Goal: Task Accomplishment & Management: Manage account settings

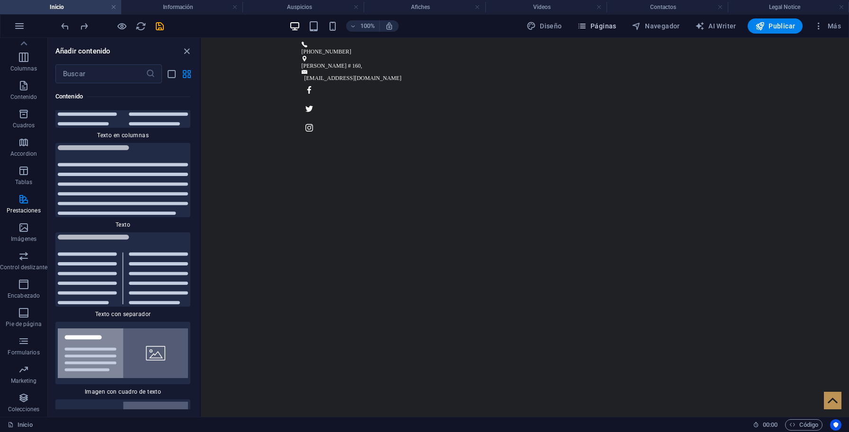
click at [608, 22] on span "Páginas" at bounding box center [596, 25] width 39 height 9
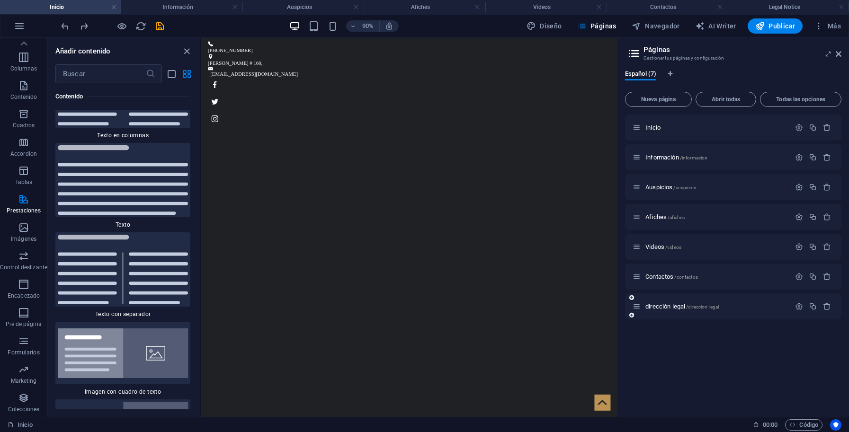
click at [667, 311] on div "dirección legal /direccion-legal" at bounding box center [711, 306] width 158 height 11
click at [661, 279] on span "Contactos /contactos" at bounding box center [671, 276] width 53 height 7
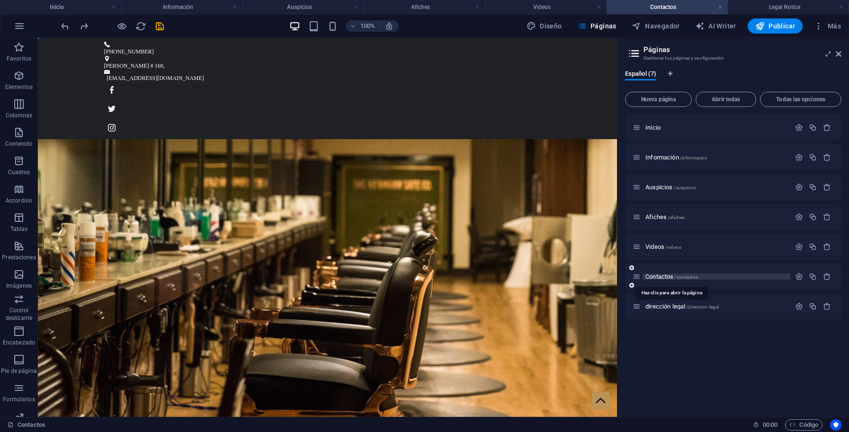
click at [661, 279] on span "Contactos /contactos" at bounding box center [671, 276] width 53 height 7
click at [797, 277] on icon "button" at bounding box center [799, 277] width 8 height 8
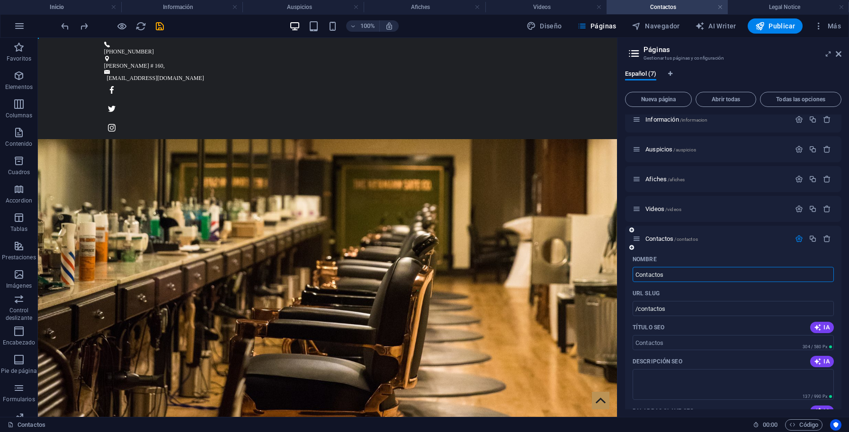
scroll to position [85, 0]
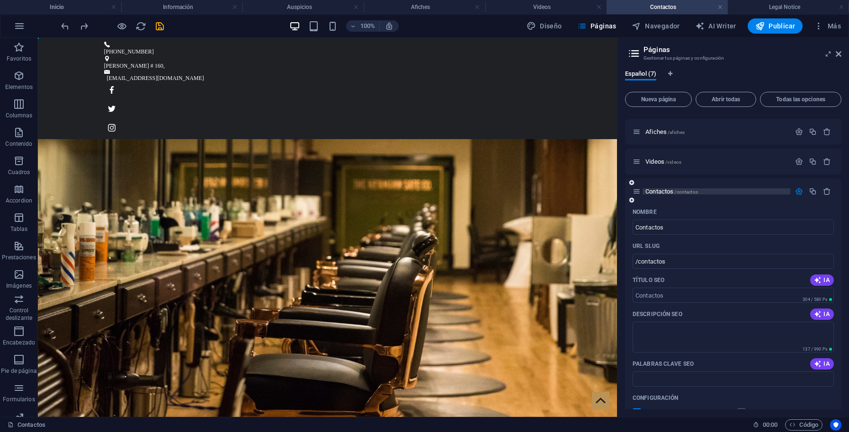
click at [658, 188] on span "Contactos /contactos" at bounding box center [671, 191] width 53 height 7
drag, startPoint x: 600, startPoint y: 27, endPoint x: 481, endPoint y: 205, distance: 214.8
click at [600, 27] on span "Páginas" at bounding box center [596, 25] width 39 height 9
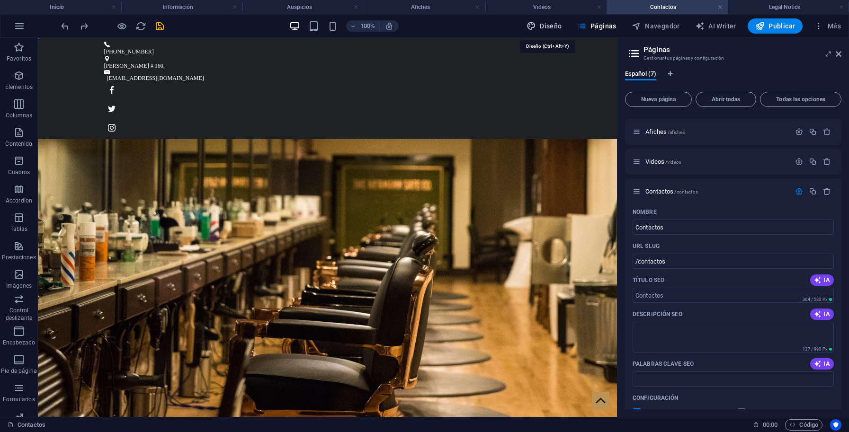
click at [549, 23] on span "Diseño" at bounding box center [544, 25] width 36 height 9
select select "px"
select select "400"
select select "px"
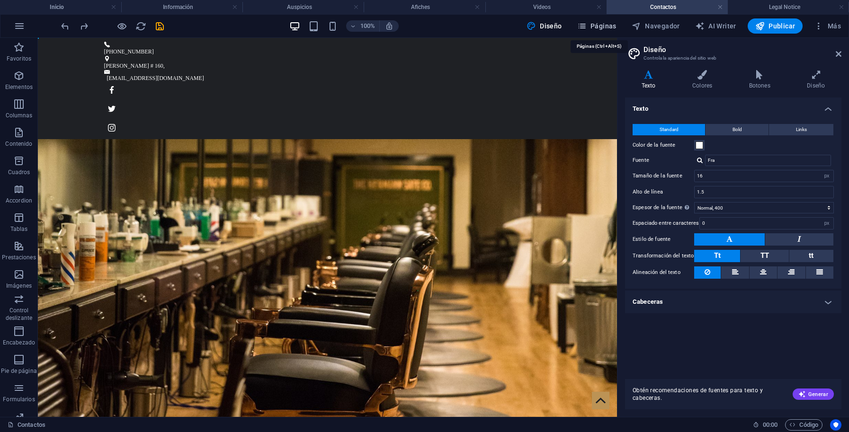
click at [608, 27] on span "Páginas" at bounding box center [596, 25] width 39 height 9
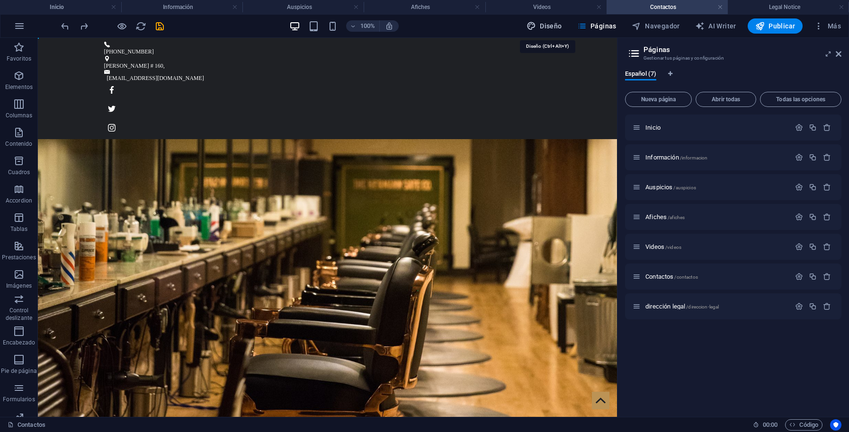
click at [552, 25] on span "Diseño" at bounding box center [544, 25] width 36 height 9
select select "px"
select select "400"
select select "px"
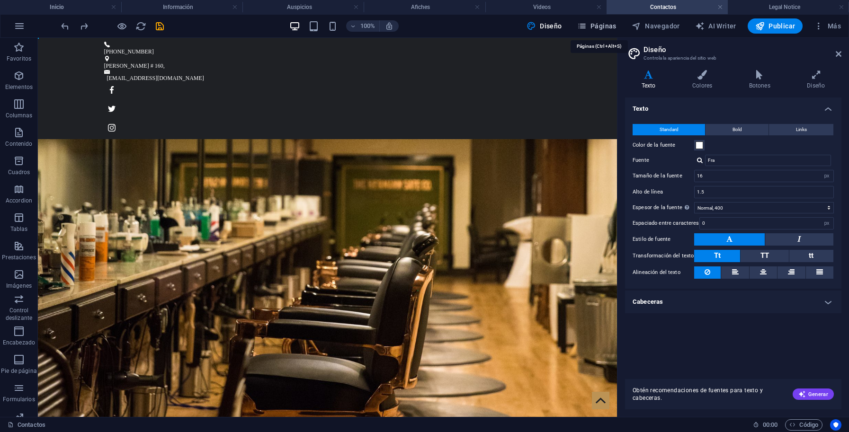
click at [597, 26] on span "Páginas" at bounding box center [596, 25] width 39 height 9
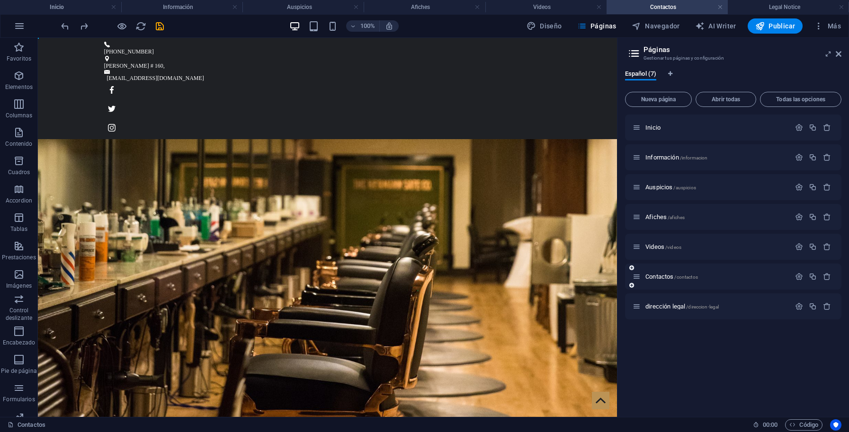
click at [638, 277] on icon at bounding box center [636, 277] width 8 height 8
click at [637, 279] on icon at bounding box center [636, 277] width 8 height 8
click at [659, 278] on span "Contactos /contactos" at bounding box center [671, 276] width 53 height 7
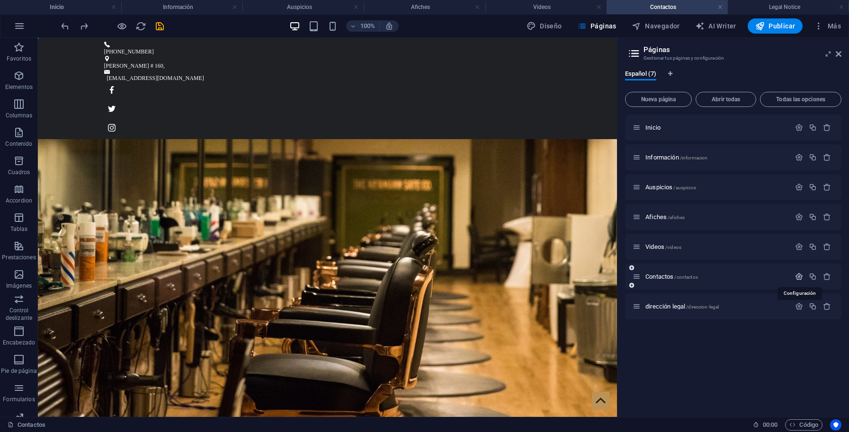
click at [799, 278] on icon "button" at bounding box center [799, 277] width 8 height 8
click at [806, 278] on button "button" at bounding box center [813, 277] width 14 height 8
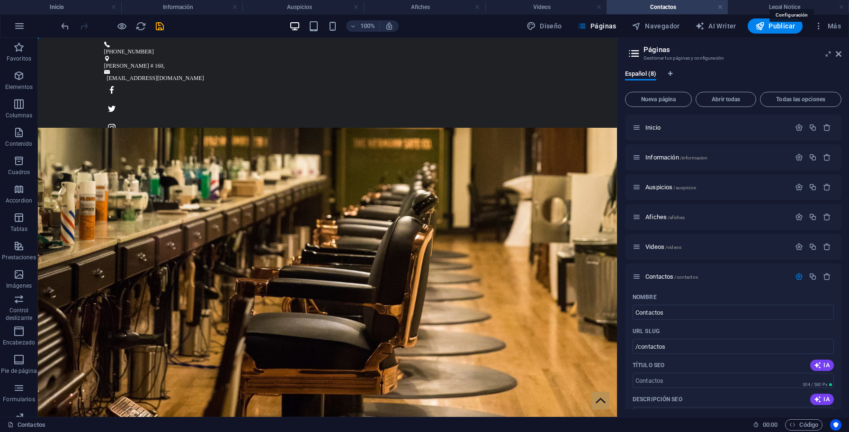
scroll to position [446, 0]
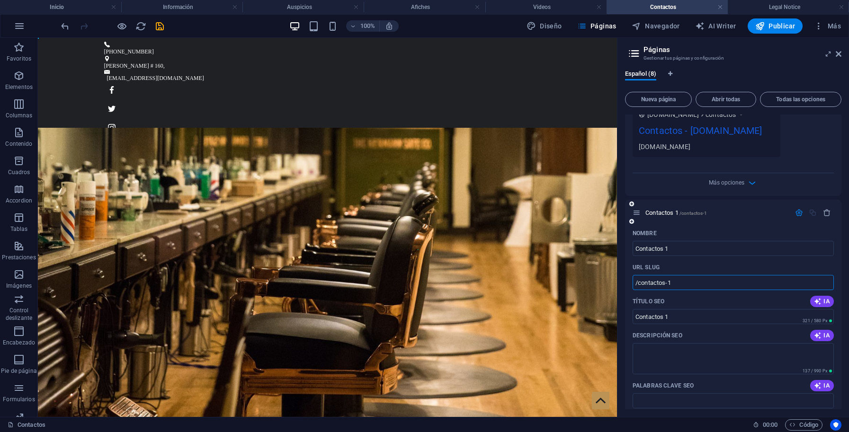
click at [682, 290] on input "/contactos-1" at bounding box center [732, 282] width 201 height 15
click at [677, 290] on input "/contactos-1" at bounding box center [732, 282] width 201 height 15
click at [676, 256] on input "Contactos 1" at bounding box center [732, 248] width 201 height 15
type input "/contactos"
click at [670, 256] on input "Contactos 1" at bounding box center [732, 248] width 201 height 15
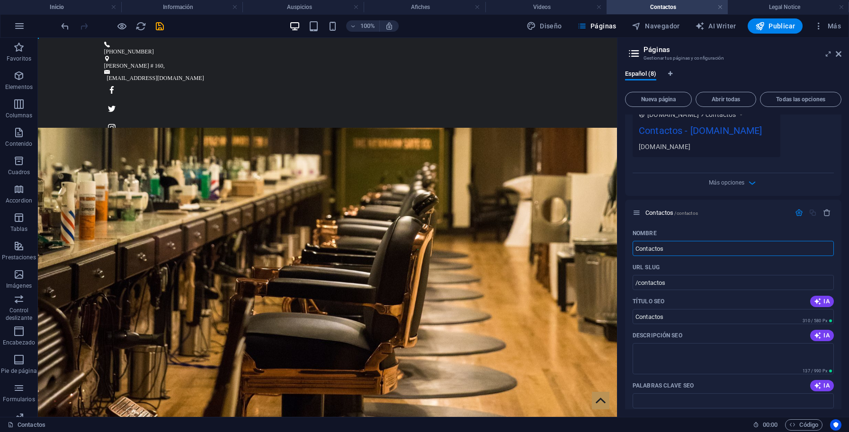
type input "Contactos"
click at [161, 26] on icon "save" at bounding box center [159, 26] width 11 height 11
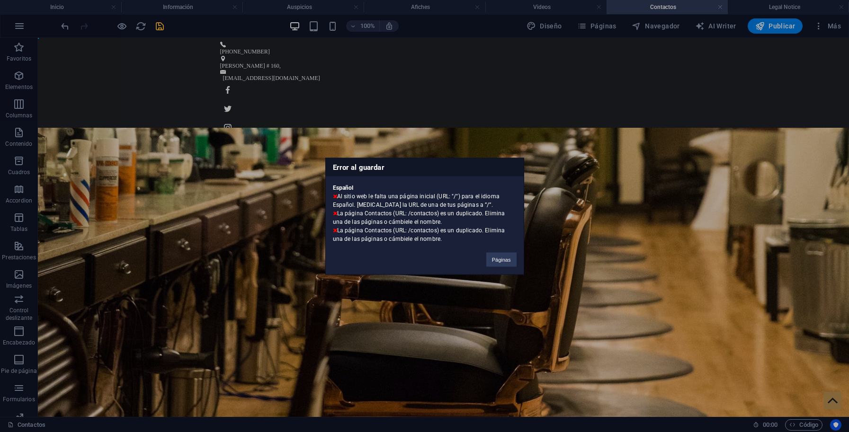
click at [473, 376] on div "Error al guardar Español Al sitio web le falta una página inicial (URL: "/") pa…" at bounding box center [424, 216] width 849 height 432
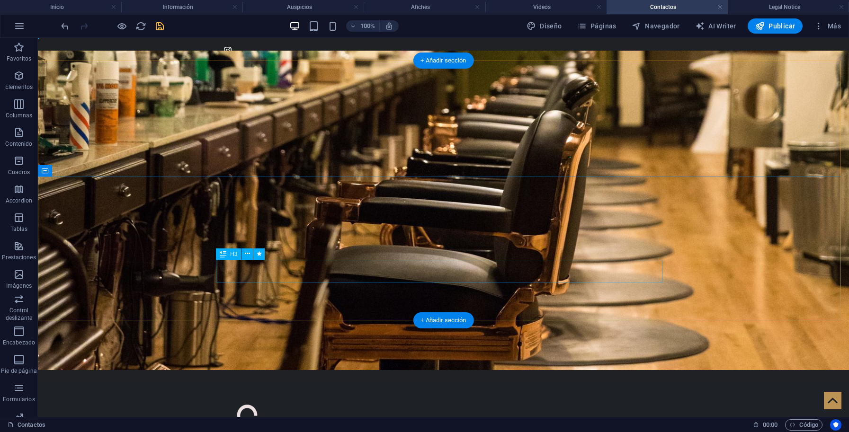
scroll to position [0, 0]
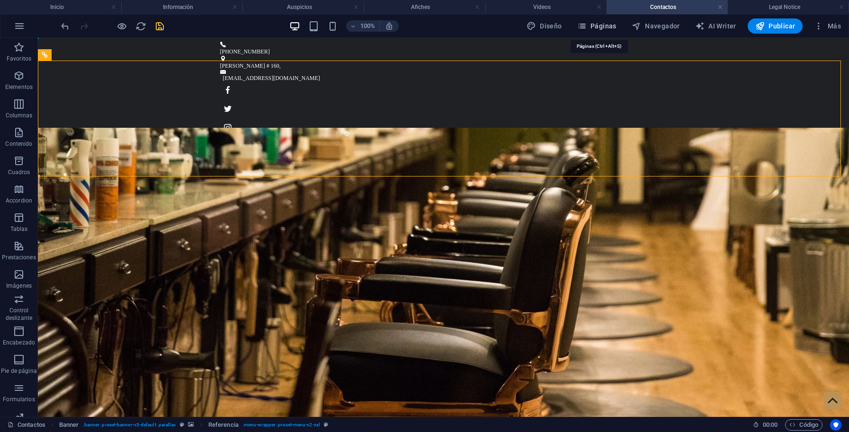
click at [603, 27] on span "Páginas" at bounding box center [596, 25] width 39 height 9
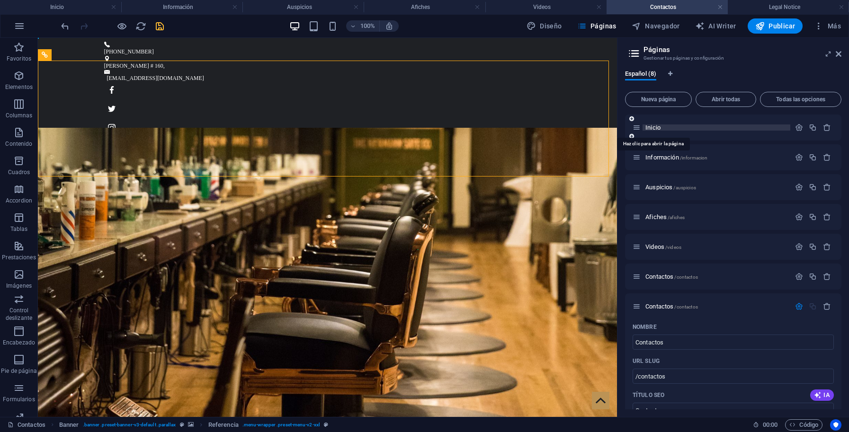
click at [653, 129] on span "Inicio" at bounding box center [653, 127] width 16 height 7
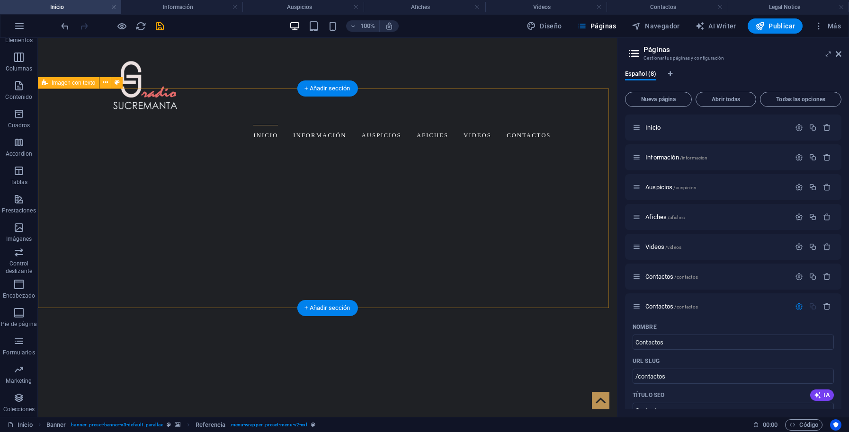
scroll to position [435, 0]
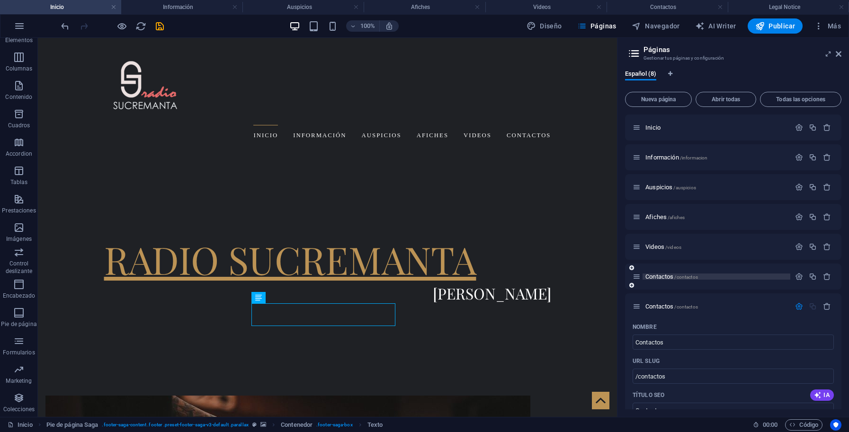
click at [664, 277] on span "Contactos /contactos" at bounding box center [671, 276] width 53 height 7
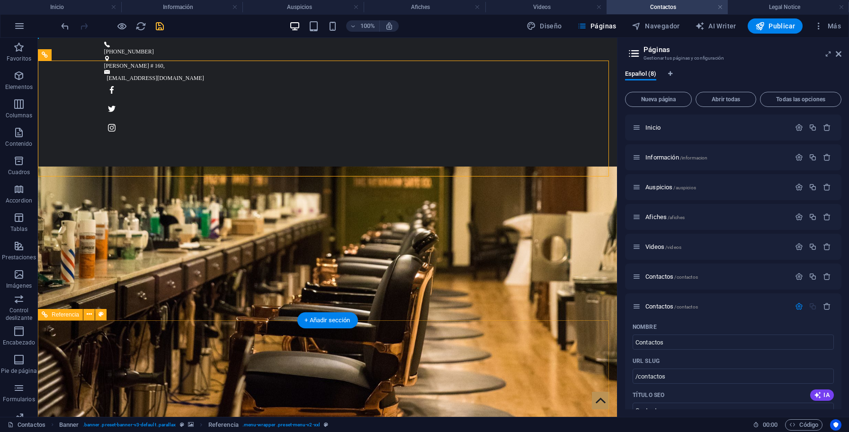
scroll to position [77, 0]
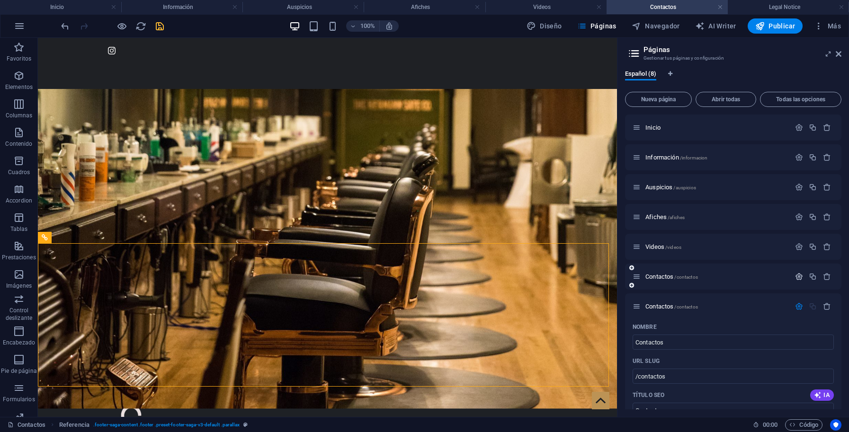
click at [795, 277] on icon "button" at bounding box center [799, 277] width 8 height 8
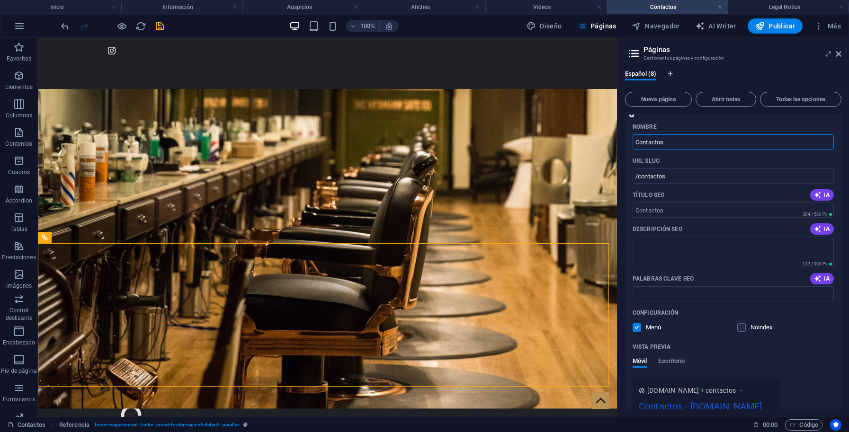
scroll to position [85, 0]
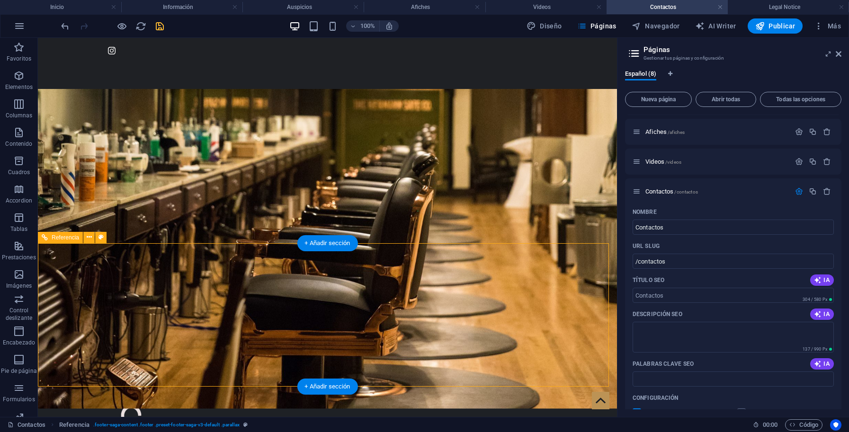
drag, startPoint x: 347, startPoint y: 296, endPoint x: 206, endPoint y: 341, distance: 148.4
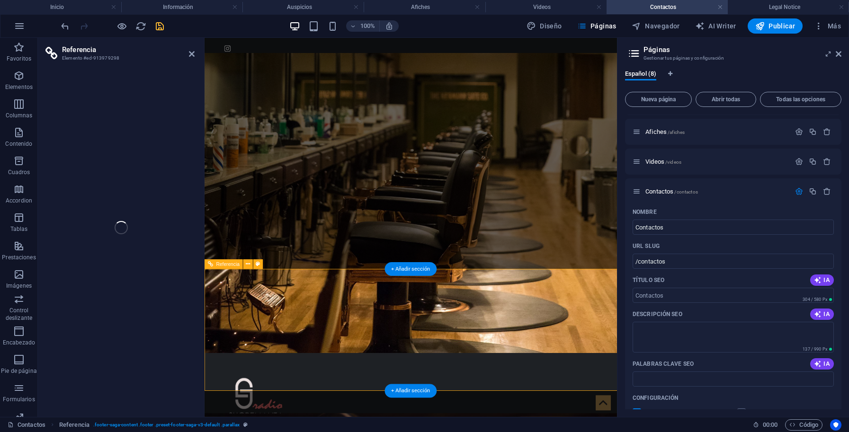
scroll to position [10, 0]
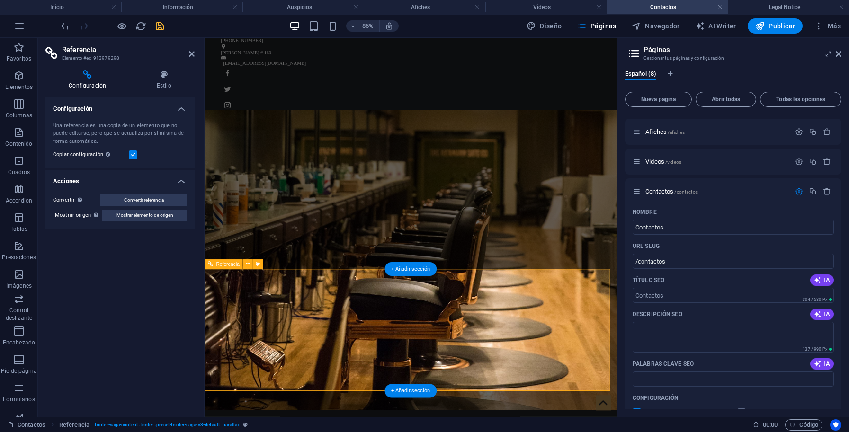
click at [164, 82] on h4 "Estilo" at bounding box center [164, 80] width 62 height 20
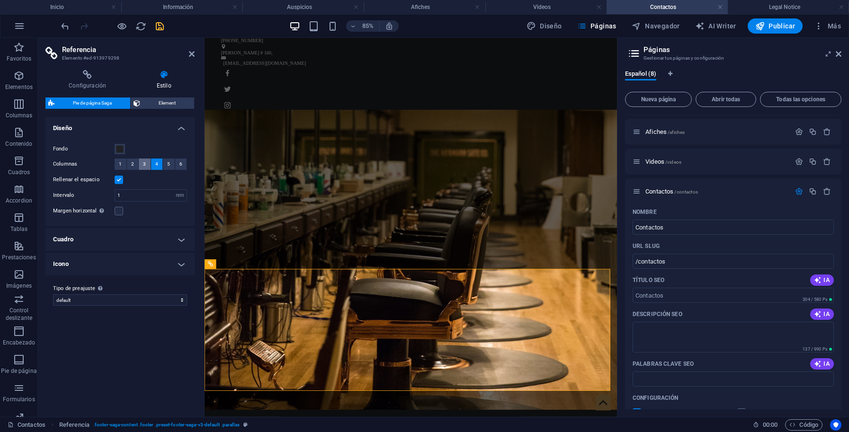
click at [148, 163] on button "3" at bounding box center [145, 164] width 12 height 11
click at [156, 164] on span "4" at bounding box center [156, 164] width 3 height 11
click at [146, 166] on span "3" at bounding box center [144, 164] width 3 height 11
click at [118, 180] on label at bounding box center [119, 180] width 9 height 9
click at [0, 0] on input "Rellenar el espacio" at bounding box center [0, 0] width 0 height 0
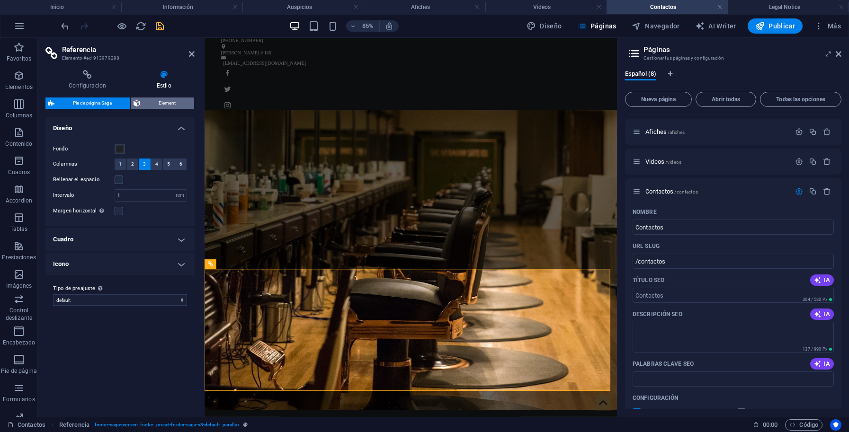
click at [173, 103] on span "Element" at bounding box center [167, 103] width 48 height 11
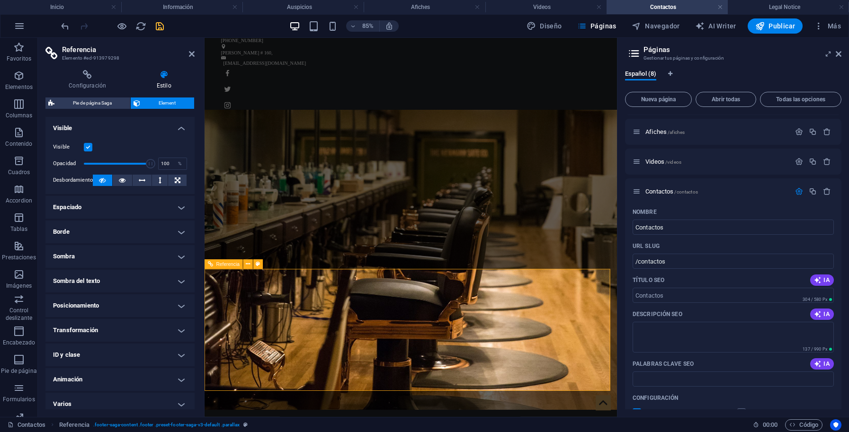
click at [19, 137] on icon "button" at bounding box center [18, 132] width 11 height 11
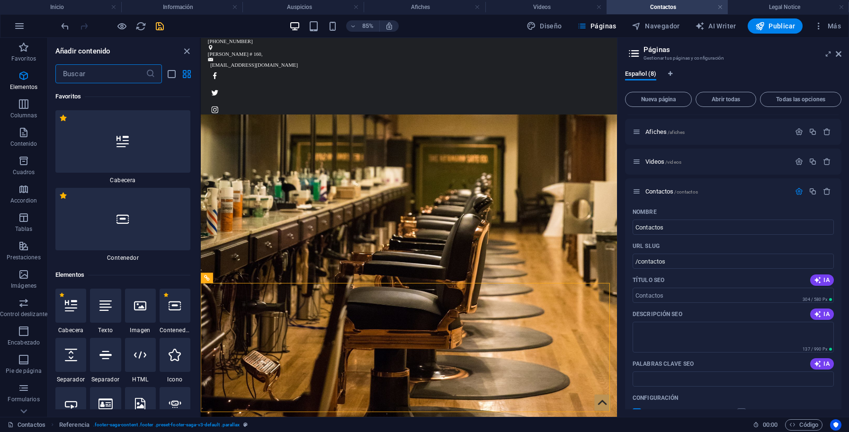
scroll to position [3196, 0]
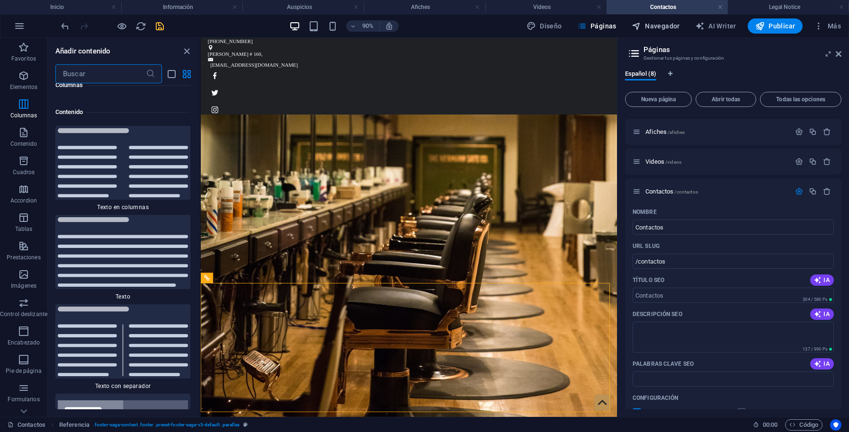
click at [662, 27] on span "Navegador" at bounding box center [655, 25] width 48 height 9
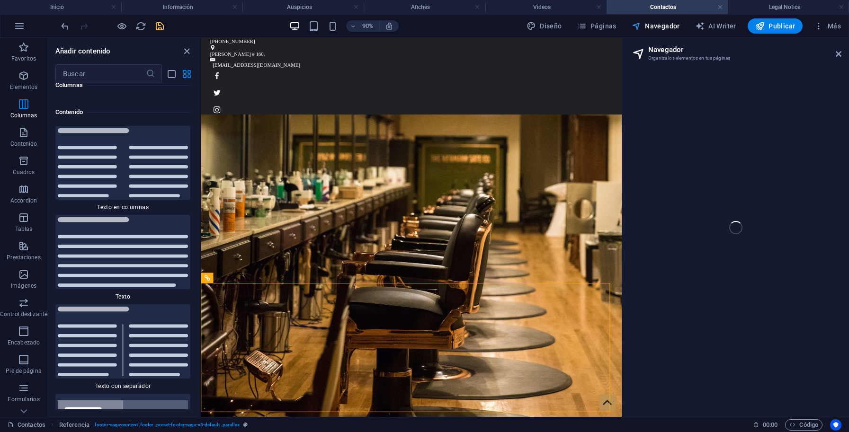
select select "17093301-es"
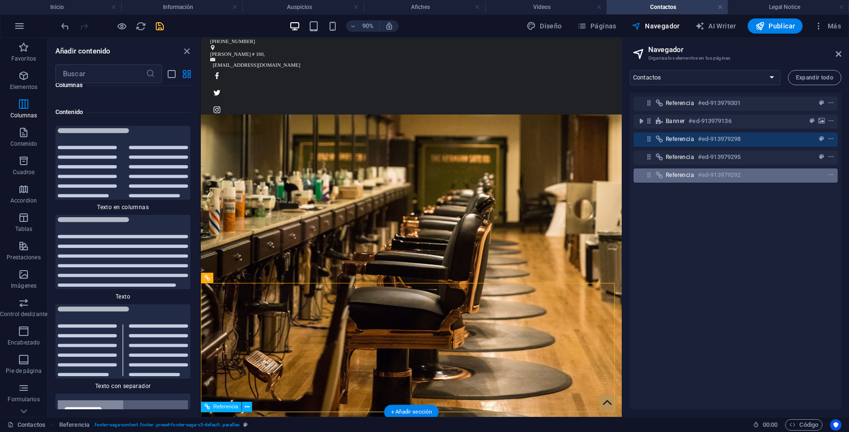
click at [691, 176] on span "Referencia" at bounding box center [680, 175] width 28 height 8
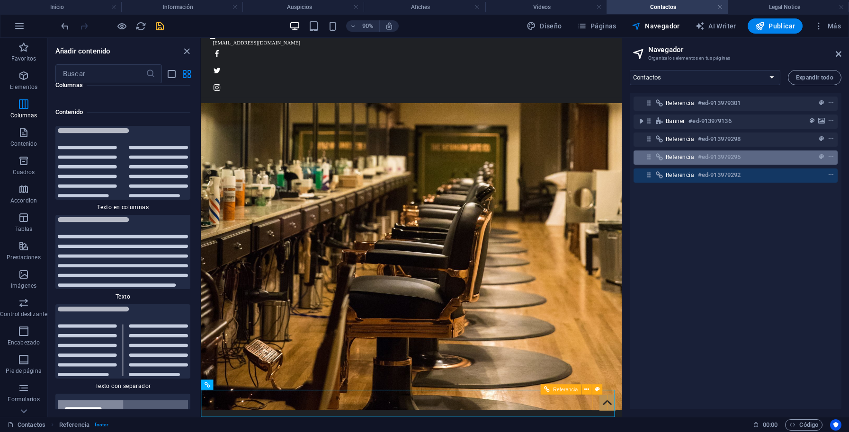
click at [690, 158] on span "Referencia" at bounding box center [680, 157] width 28 height 8
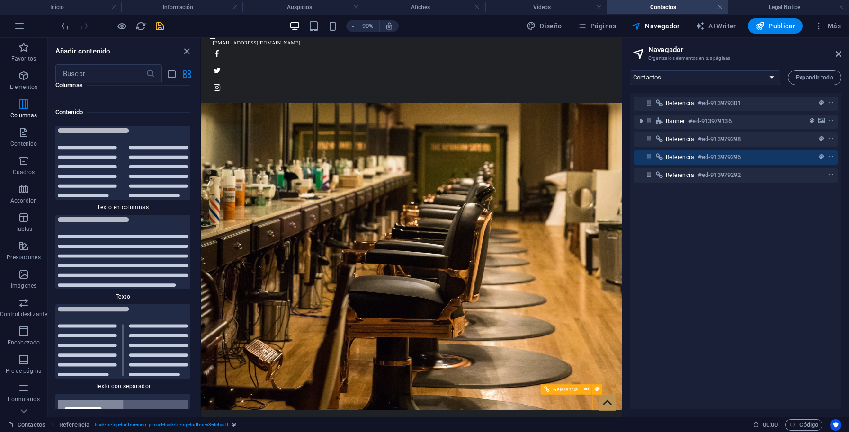
click at [690, 158] on span "Referencia" at bounding box center [680, 157] width 28 height 8
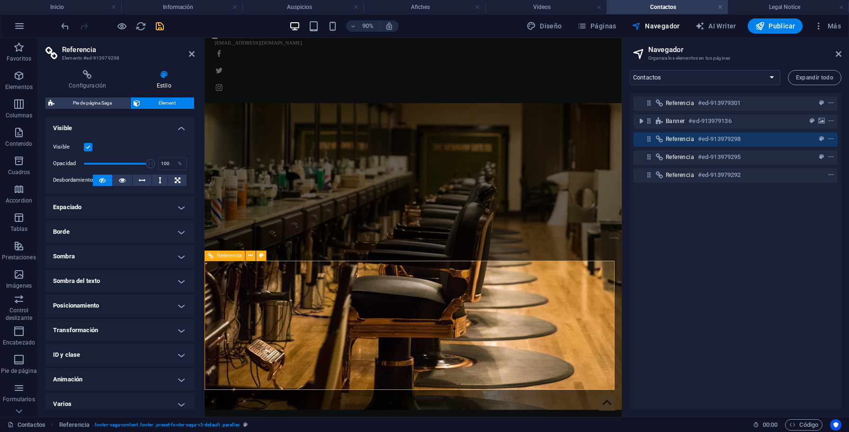
click at [685, 137] on span "Referencia" at bounding box center [680, 139] width 28 height 8
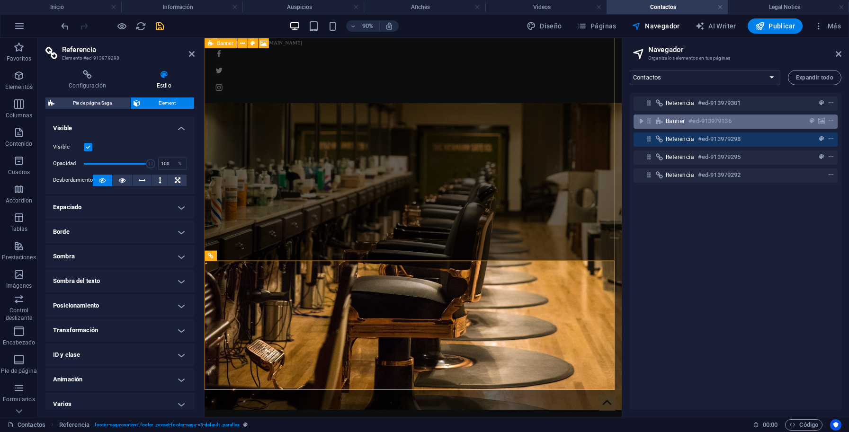
click at [679, 115] on div "Banner #ed-913979136" at bounding box center [735, 122] width 204 height 14
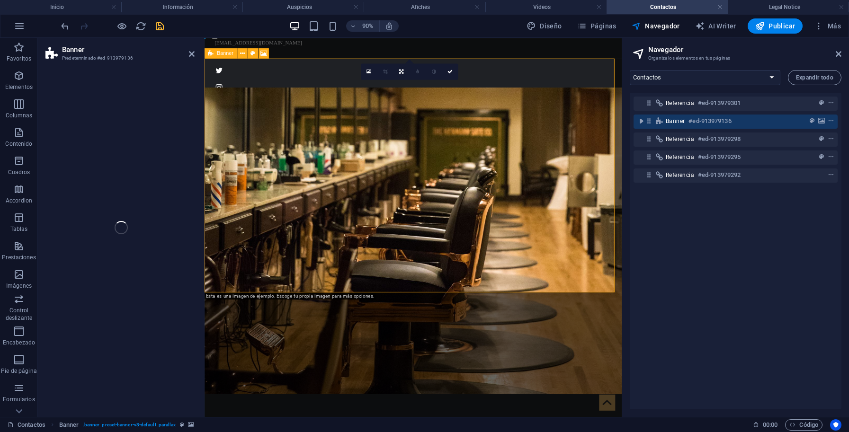
scroll to position [0, 0]
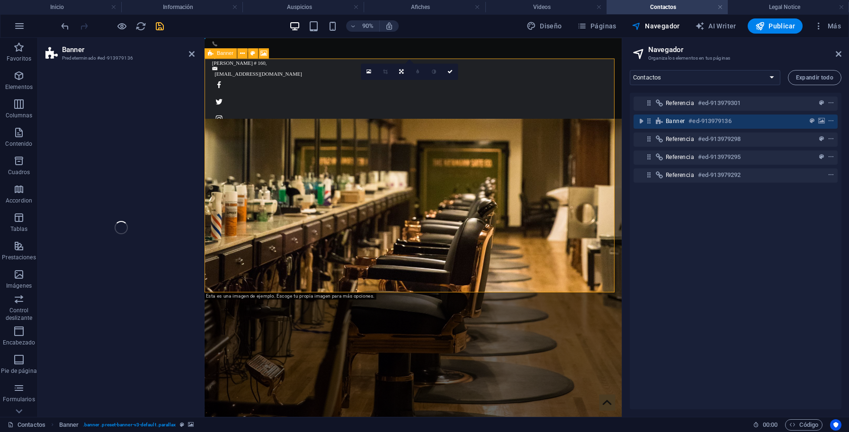
select select "vh"
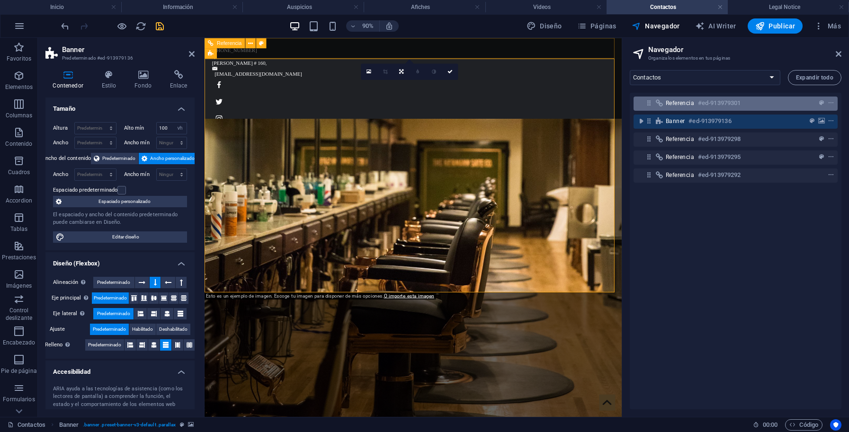
click at [678, 101] on span "Referencia" at bounding box center [680, 103] width 28 height 8
select select "rem"
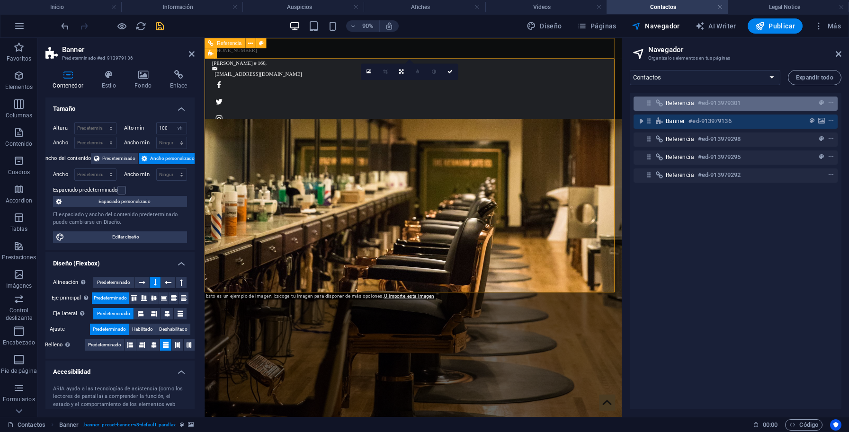
select select "rem"
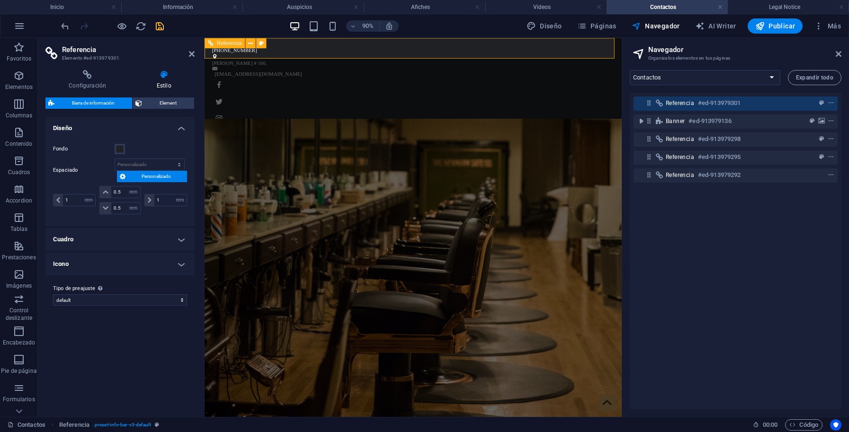
click at [385, 62] on div "[PERSON_NAME] # 160 ," at bounding box center [432, 66] width 439 height 9
click at [386, 62] on div "[PERSON_NAME] # 160 ," at bounding box center [432, 66] width 439 height 9
click at [356, 62] on div "[PERSON_NAME] # 160 ," at bounding box center [432, 66] width 439 height 9
